Goal: Find specific page/section: Find specific page/section

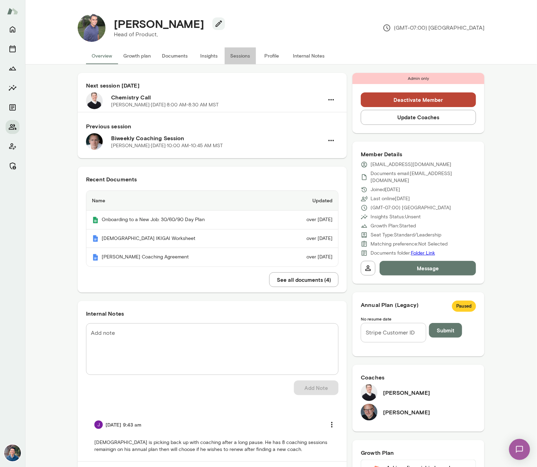
click at [239, 57] on button "Sessions" at bounding box center [240, 55] width 31 height 17
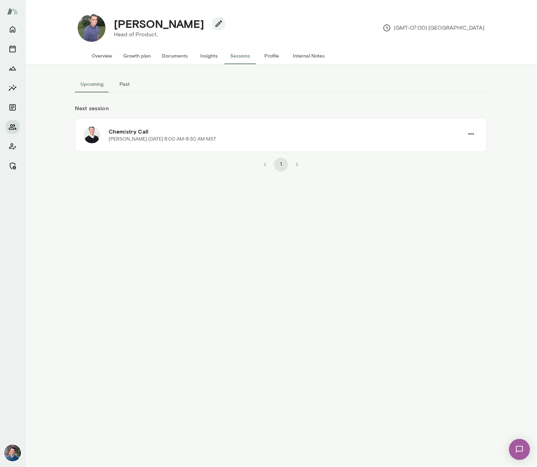
click at [103, 52] on button "Overview" at bounding box center [102, 55] width 32 height 17
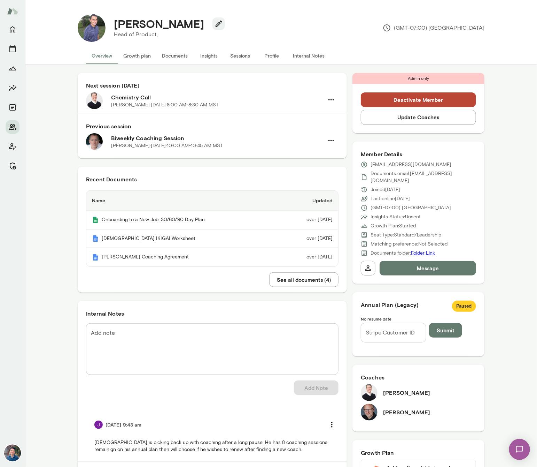
click at [429, 113] on button "Update Coaches" at bounding box center [418, 117] width 115 height 15
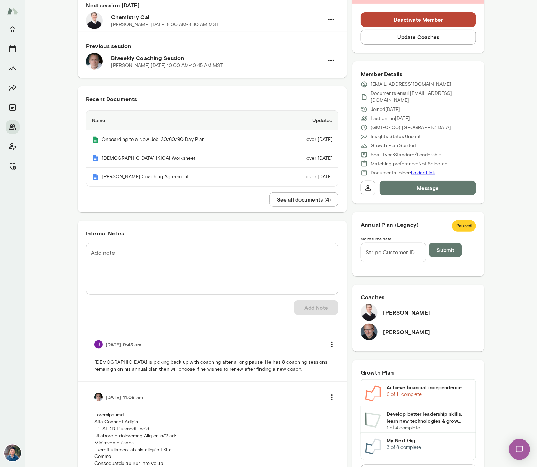
scroll to position [81, 0]
